Goal: Check status: Check status

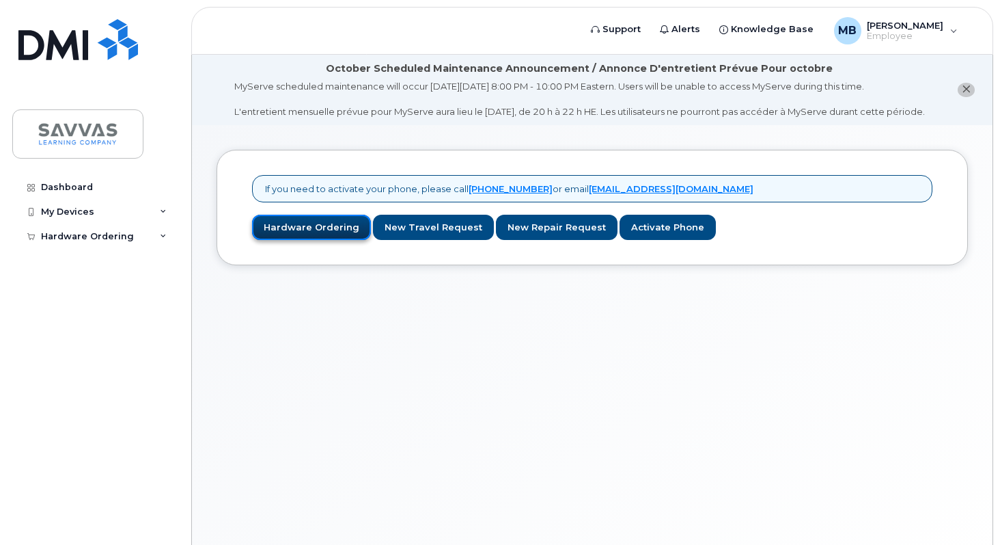
click at [304, 235] on link "Hardware Ordering" at bounding box center [311, 227] width 119 height 25
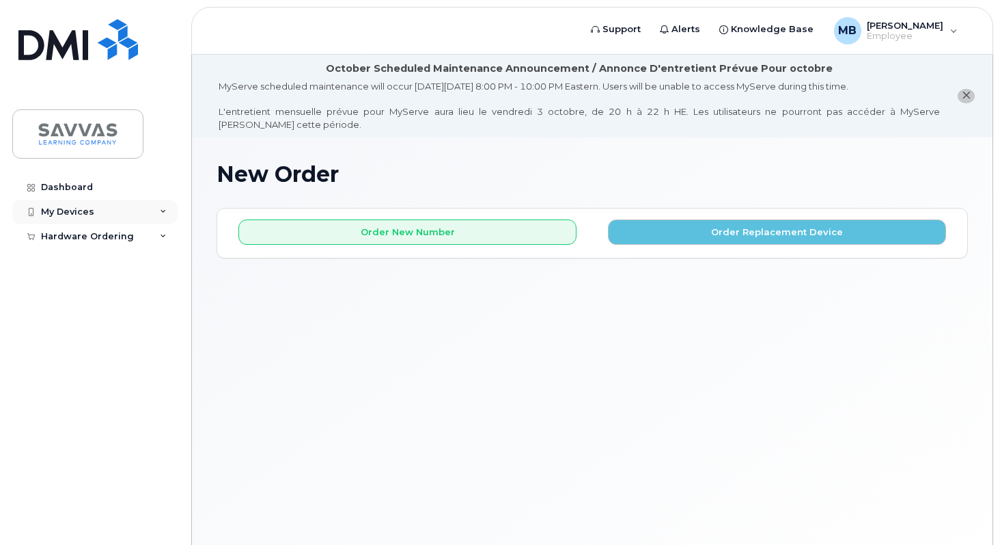
click at [96, 211] on div "My Devices" at bounding box center [94, 211] width 165 height 25
click at [141, 260] on div "Hardware Ordering" at bounding box center [94, 262] width 165 height 25
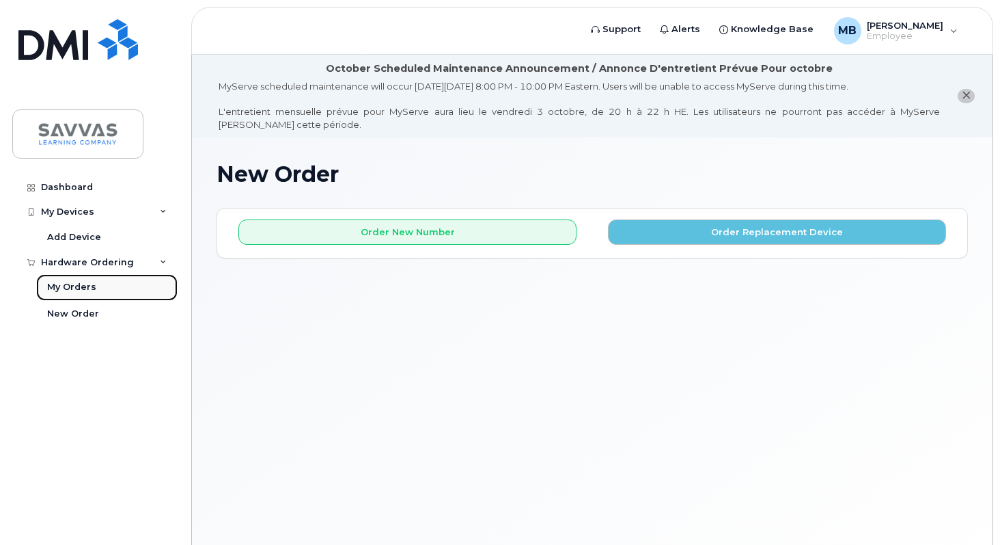
click at [109, 292] on link "My Orders" at bounding box center [106, 287] width 141 height 26
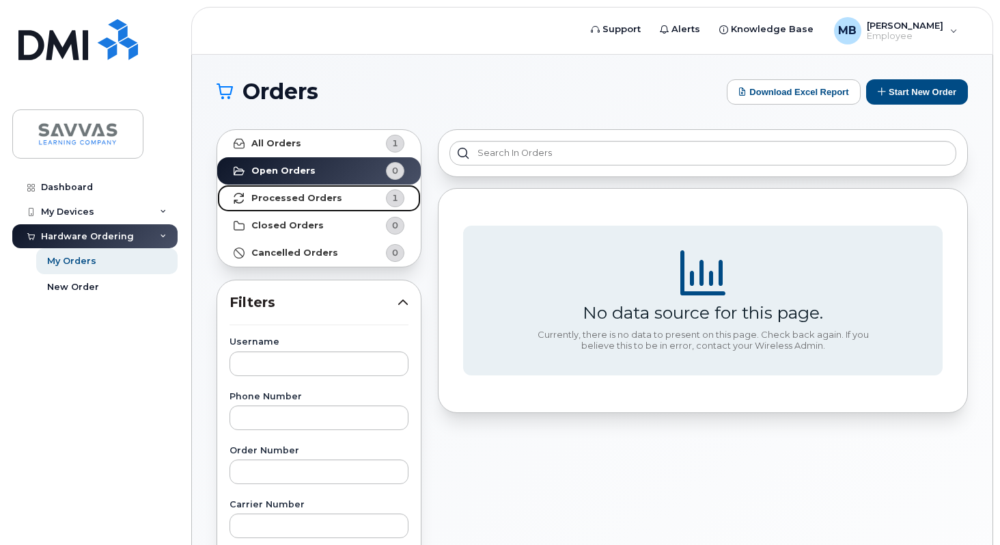
click at [331, 200] on strong "Processed Orders" at bounding box center [296, 198] width 91 height 11
